Goal: Check status: Check status

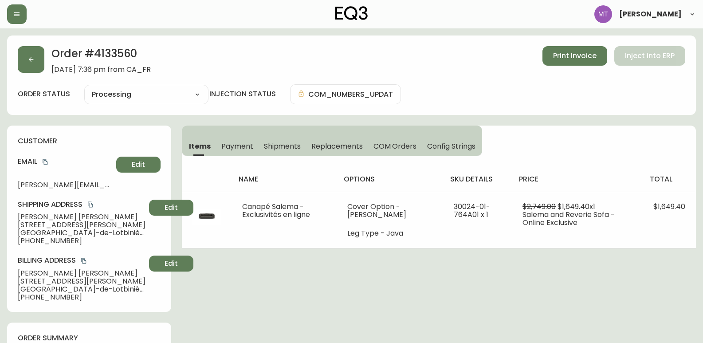
select select "PROCESSING"
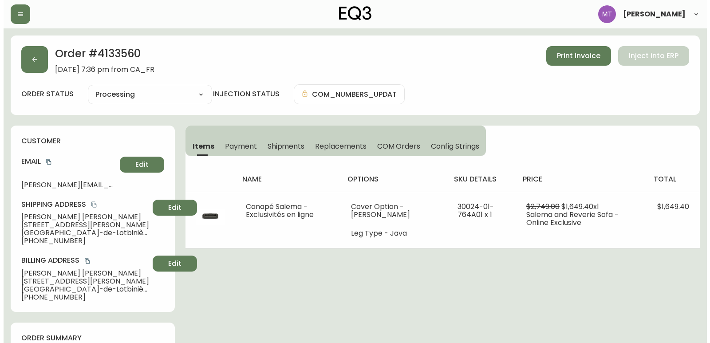
scroll to position [132, 0]
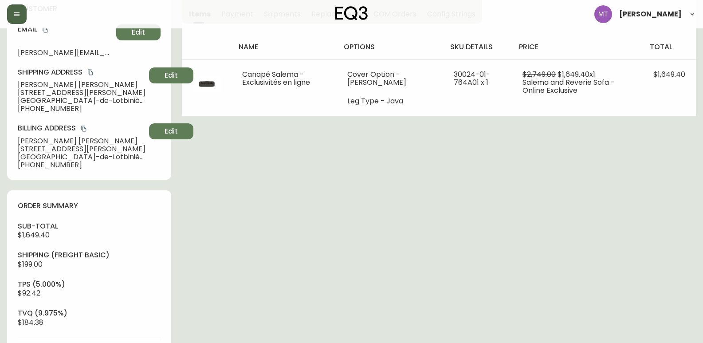
drag, startPoint x: 18, startPoint y: 14, endPoint x: 20, endPoint y: 20, distance: 6.8
click at [18, 13] on icon "button" at bounding box center [16, 14] width 7 height 7
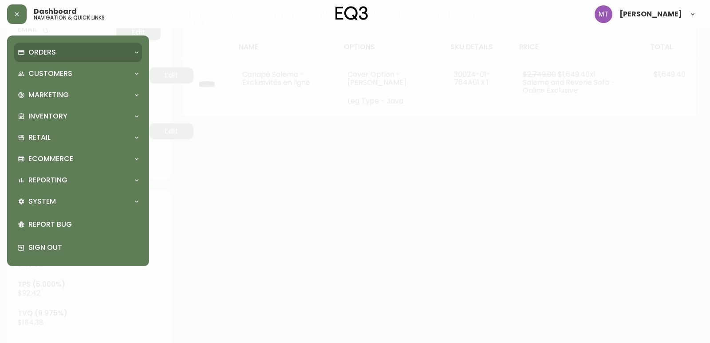
scroll to position [133, 0]
click at [67, 52] on div "Orders" at bounding box center [74, 52] width 112 height 10
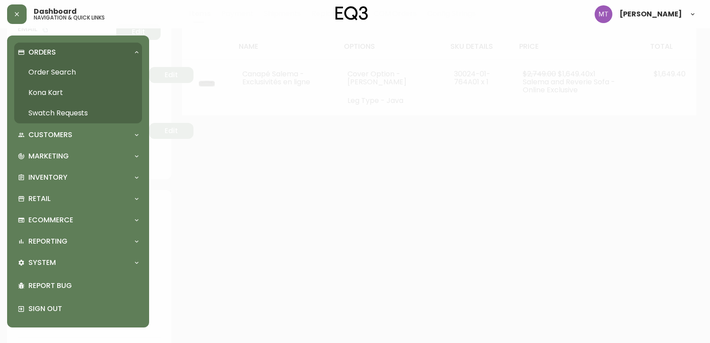
click at [71, 67] on link "Order Search" at bounding box center [78, 72] width 128 height 20
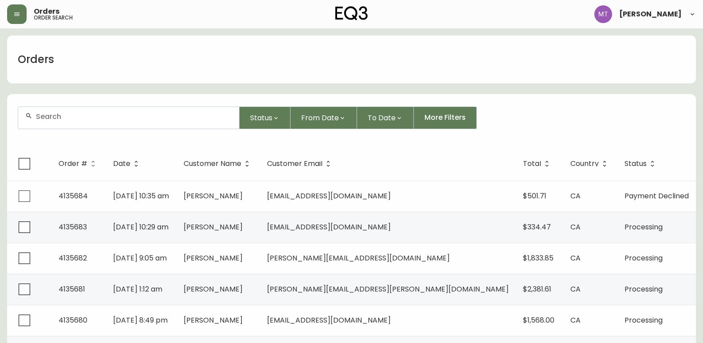
click at [87, 117] on input "text" at bounding box center [134, 116] width 196 height 8
paste input "4135672"
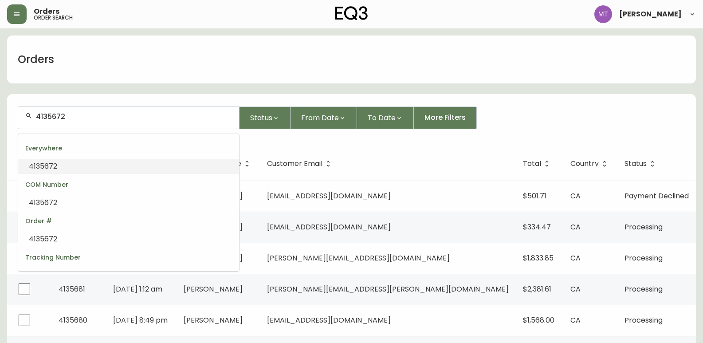
click at [79, 169] on li "4135672" at bounding box center [128, 166] width 221 height 15
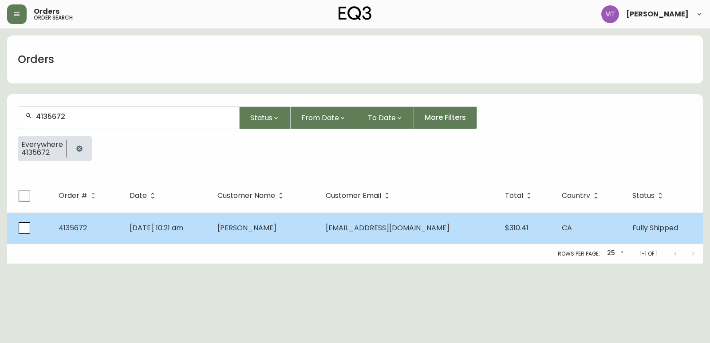
type input "4135672"
click at [211, 229] on td "[DATE] 10:21 am" at bounding box center [166, 228] width 88 height 31
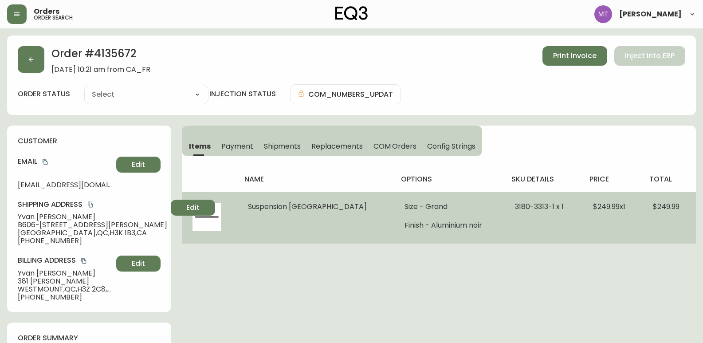
type input "Fully Shipped"
select select "FULLY_SHIPPED"
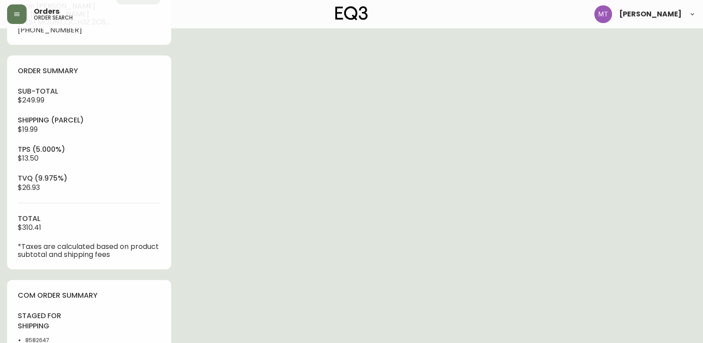
scroll to position [266, 0]
